Goal: Task Accomplishment & Management: Manage account settings

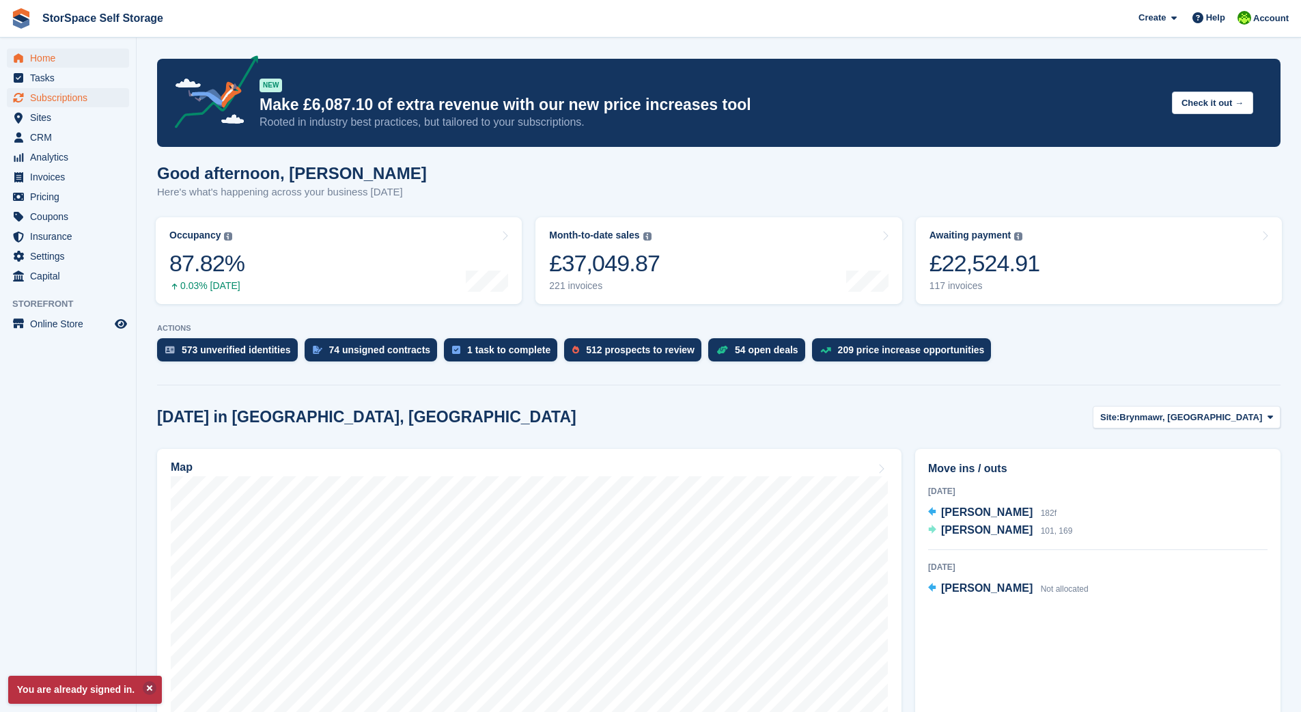
click at [77, 96] on span "Subscriptions" at bounding box center [71, 97] width 82 height 19
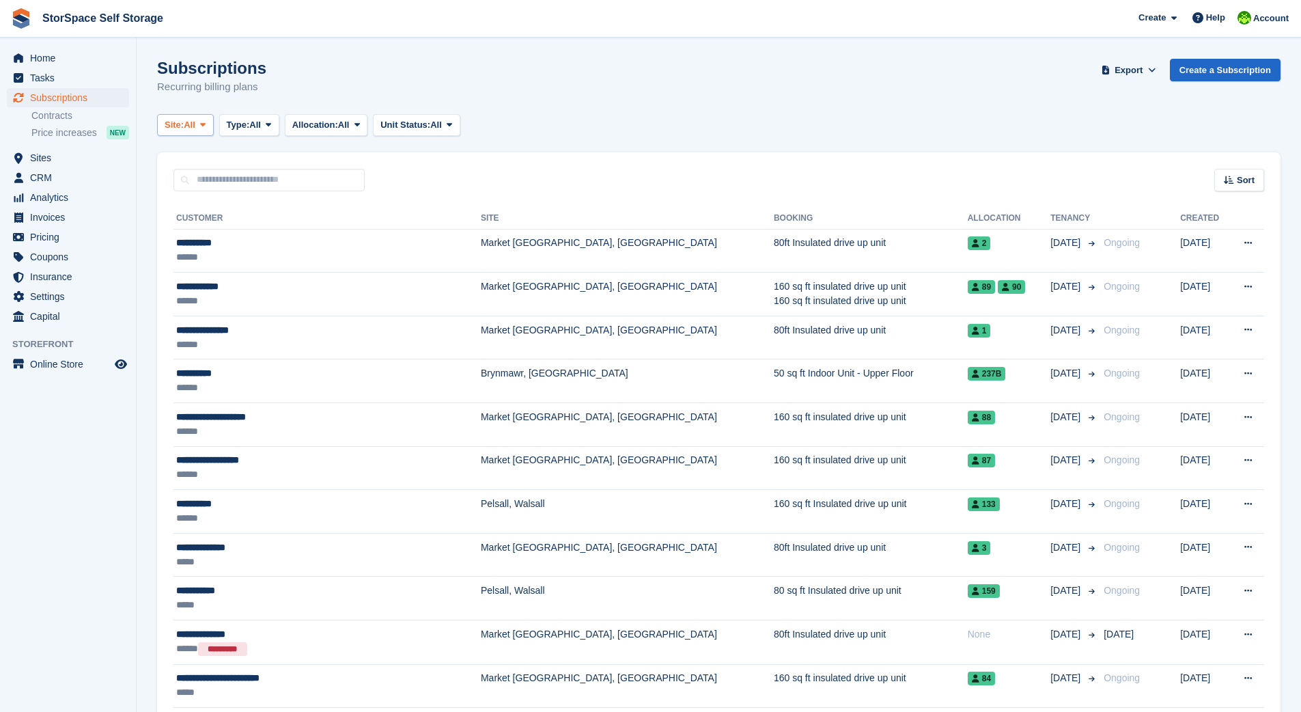
click at [195, 124] on span "All" at bounding box center [190, 125] width 12 height 14
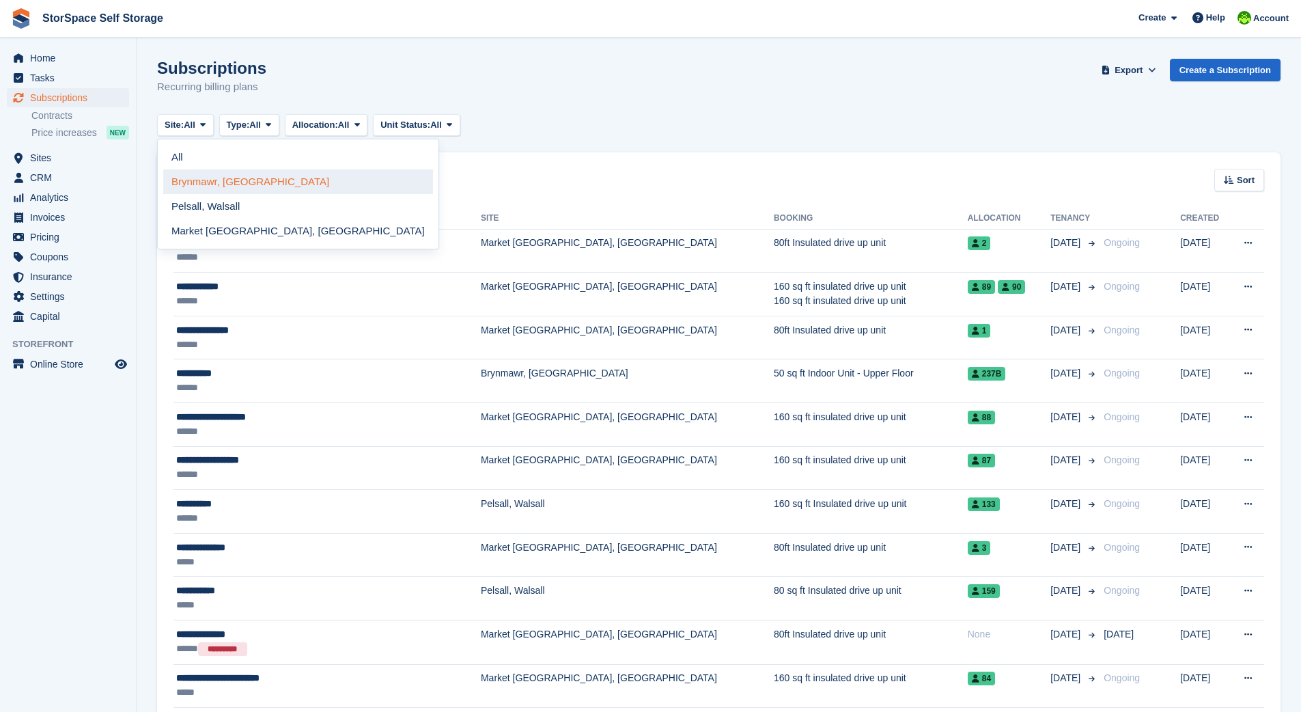
click at [217, 182] on link "Brynmawr, [GEOGRAPHIC_DATA]" at bounding box center [298, 181] width 270 height 25
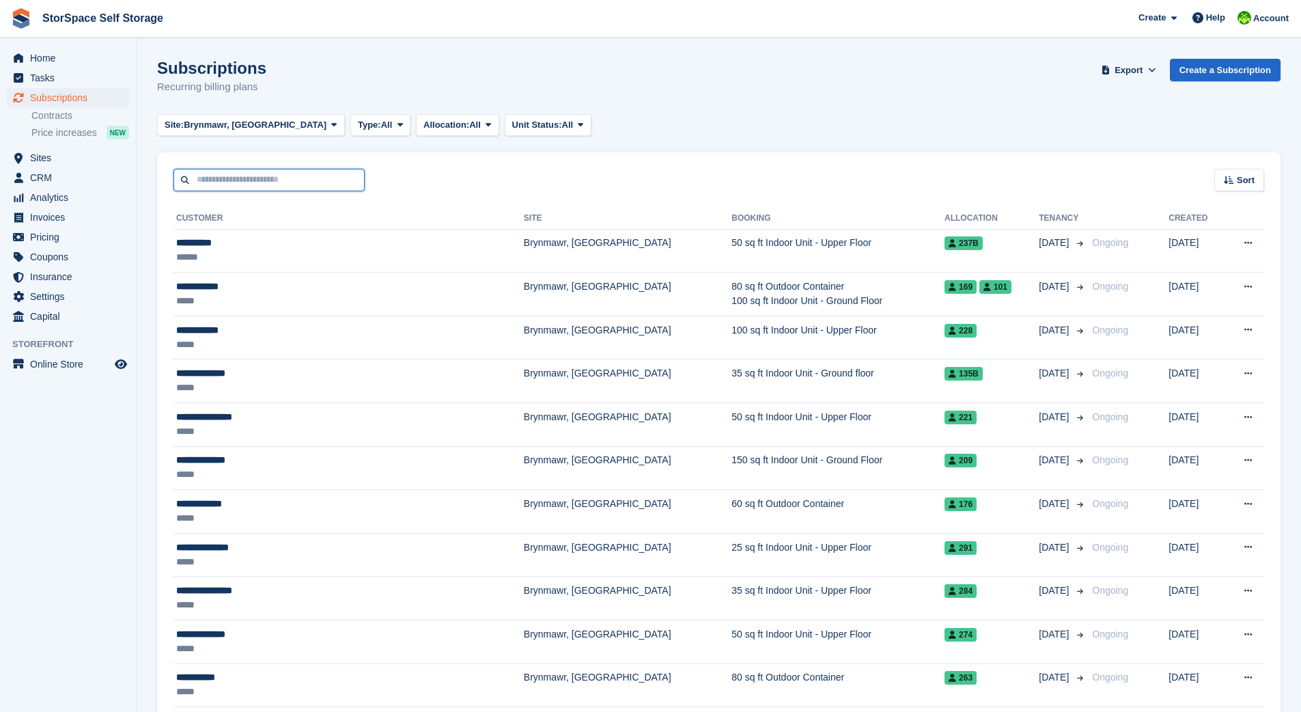
click at [293, 176] on input "text" at bounding box center [268, 180] width 191 height 23
type input "******"
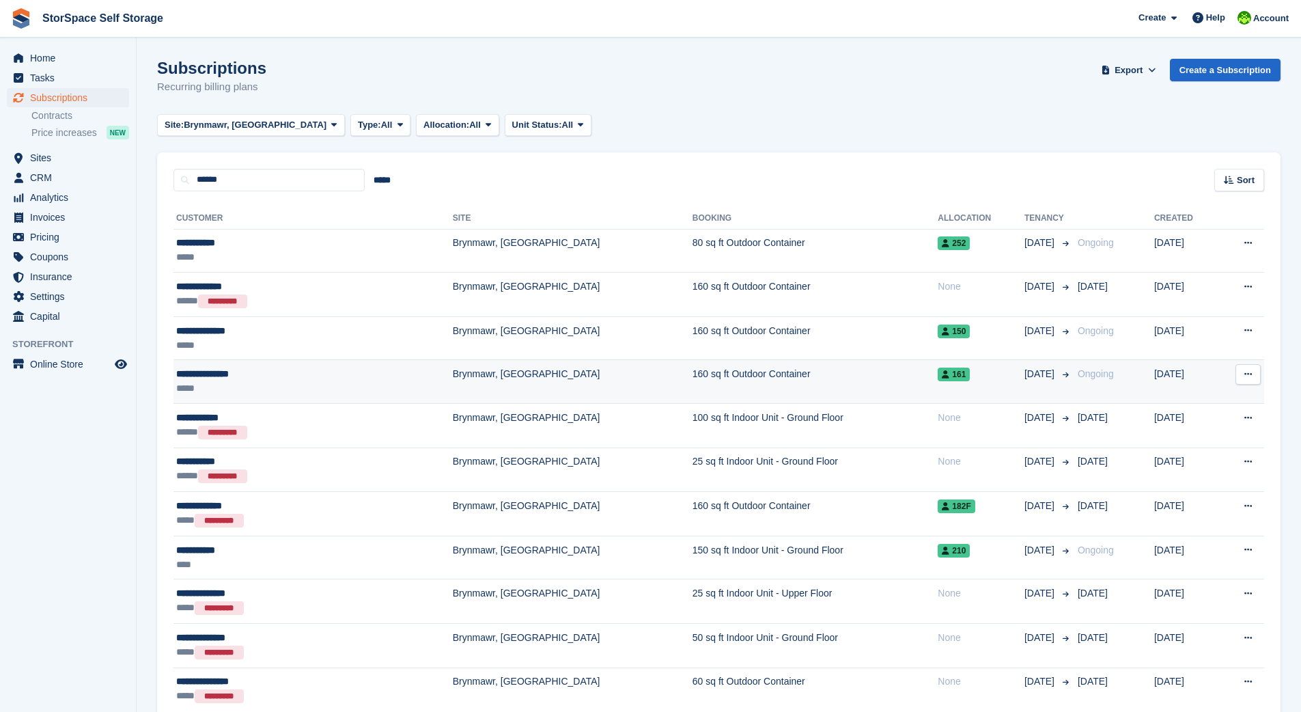
scroll to position [3, 0]
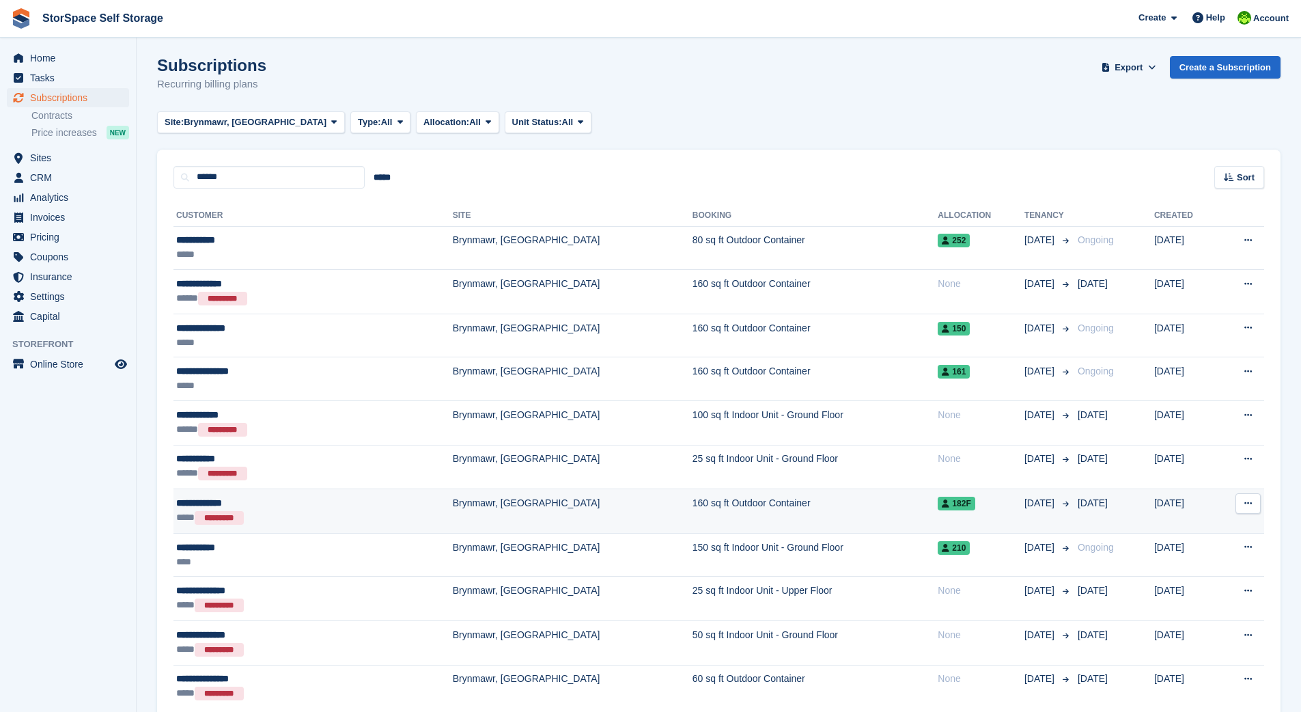
click at [453, 501] on td "Brynmawr, [GEOGRAPHIC_DATA]" at bounding box center [573, 511] width 240 height 44
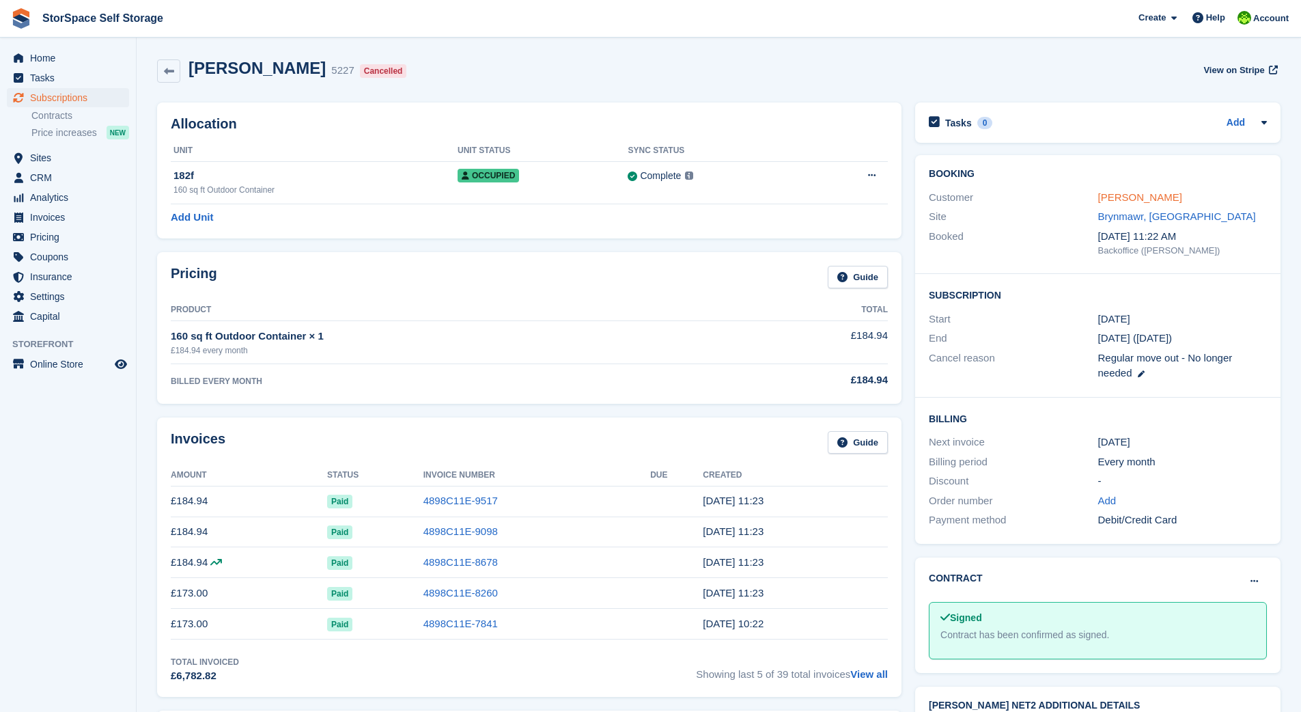
click at [1148, 197] on link "[PERSON_NAME]" at bounding box center [1140, 197] width 84 height 12
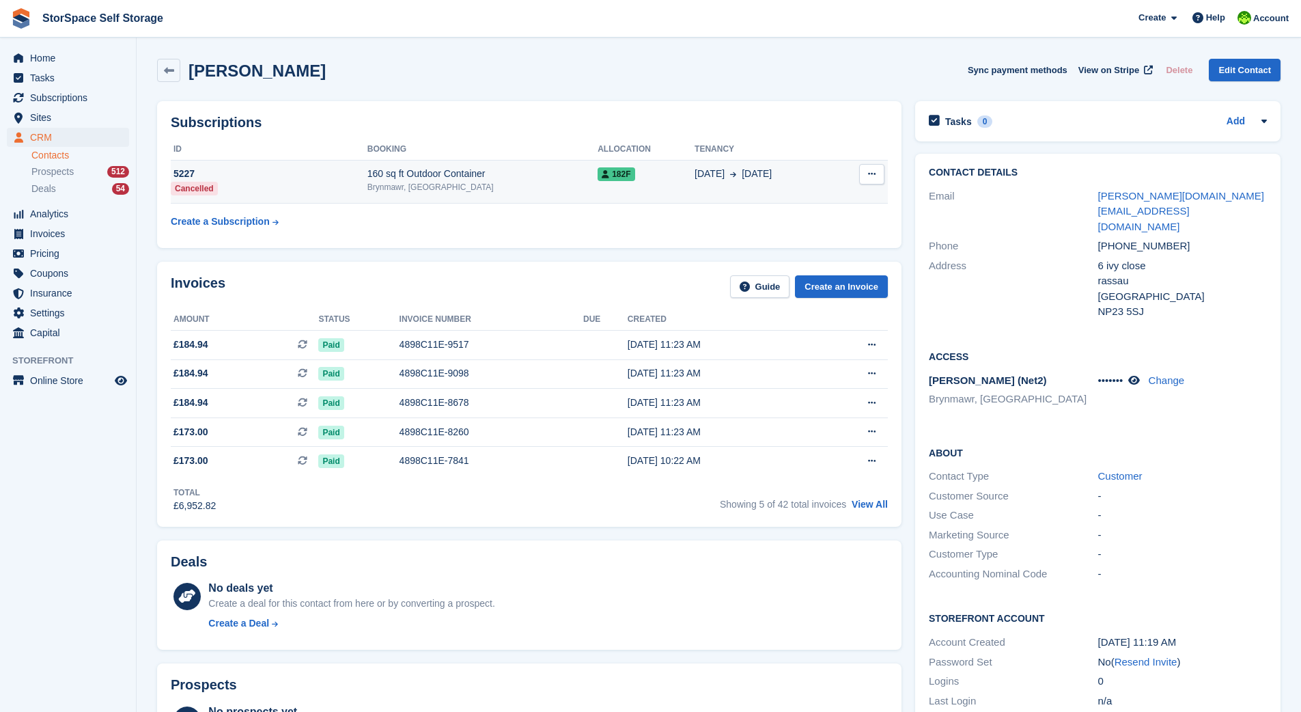
click at [873, 174] on icon at bounding box center [872, 173] width 8 height 9
click at [388, 173] on div "160 sq ft Outdoor Container" at bounding box center [482, 174] width 230 height 14
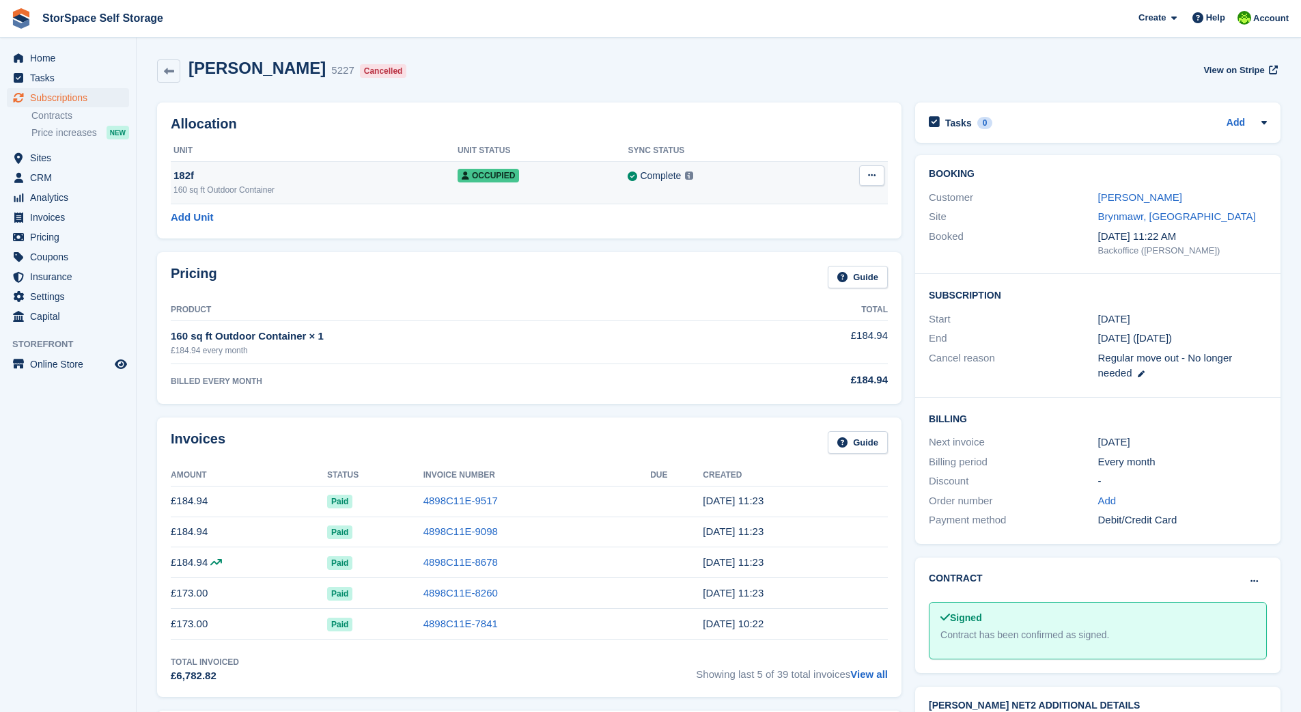
click at [870, 173] on icon at bounding box center [872, 175] width 8 height 9
click at [807, 250] on p "Deallocate" at bounding box center [819, 249] width 119 height 18
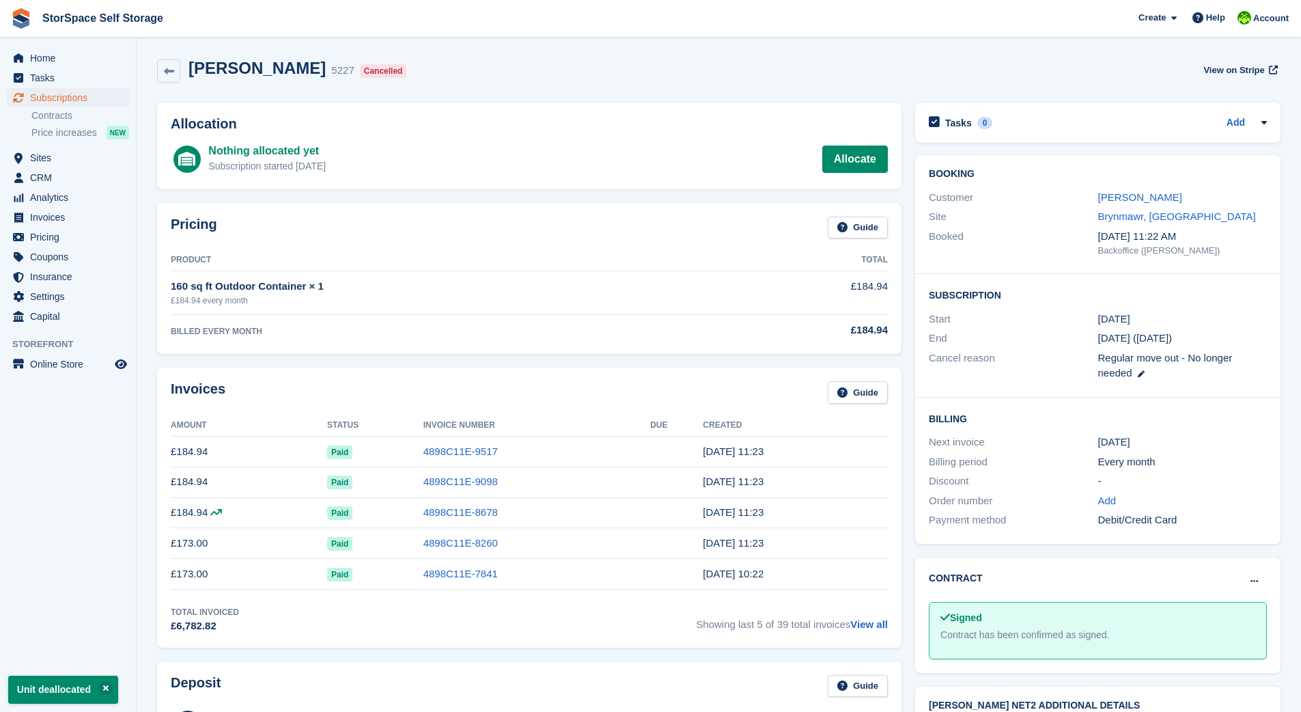
scroll to position [454, 0]
